Goal: Go to known website

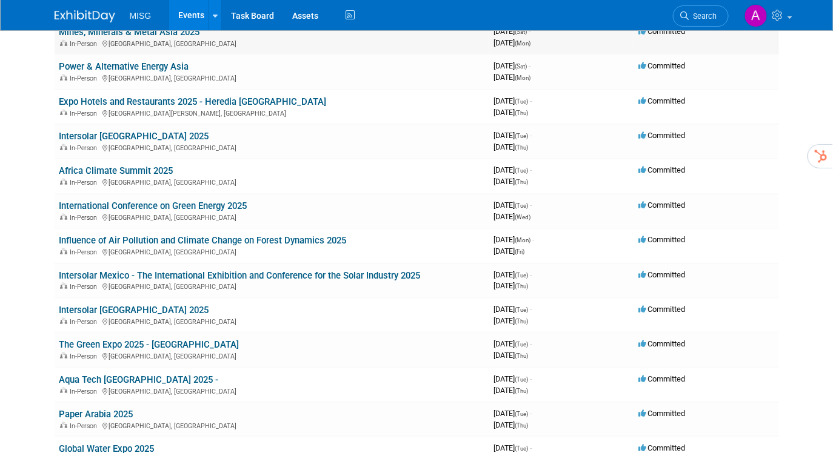
scroll to position [218, 0]
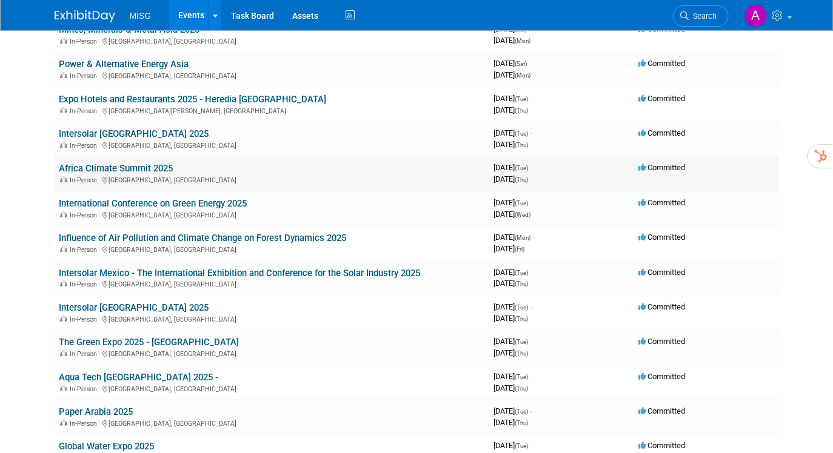
click at [99, 168] on link "Africa Climate Summit 2025" at bounding box center [116, 168] width 114 height 11
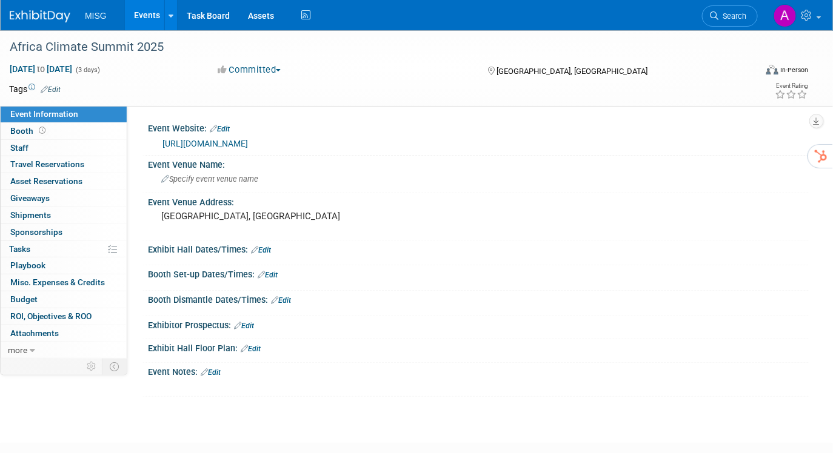
click at [224, 145] on link "https://nairobiclimatesummit.org/index.php#" at bounding box center [204, 144] width 85 height 10
